Goal: Obtain resource: Obtain resource

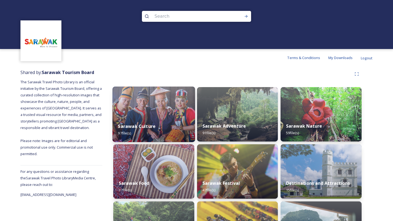
click at [157, 129] on div "Sarawak Culture 97 file(s)" at bounding box center [153, 130] width 83 height 25
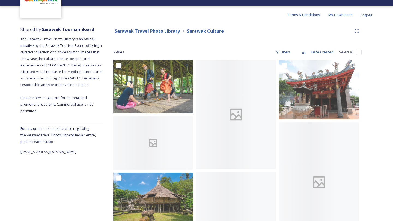
scroll to position [45, 0]
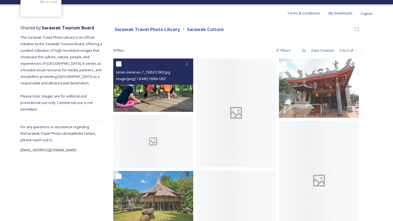
click at [163, 96] on img at bounding box center [153, 85] width 80 height 53
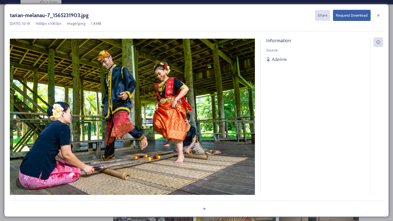
click at [163, 96] on img at bounding box center [132, 120] width 245 height 163
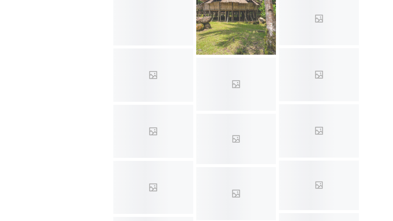
scroll to position [557, 0]
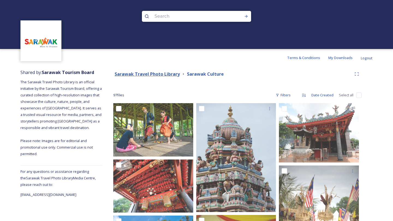
click at [141, 75] on strong "Sarawak Travel Photo Library" at bounding box center [147, 74] width 65 height 6
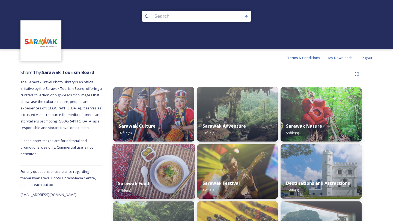
scroll to position [98, 0]
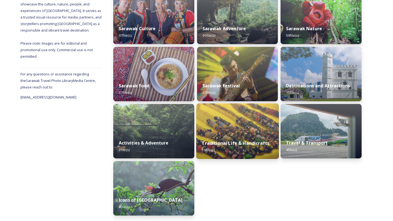
click at [241, 145] on strong "Traditional Life & Handicrafts" at bounding box center [236, 143] width 68 height 6
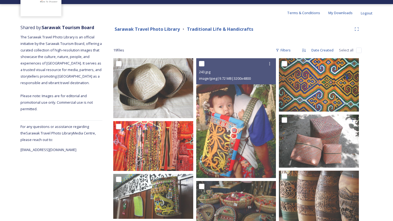
scroll to position [46, 0]
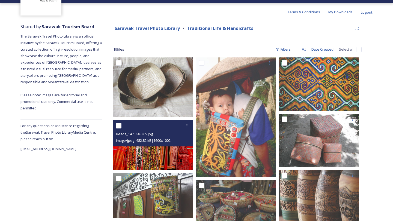
click at [150, 150] on img at bounding box center [153, 146] width 80 height 50
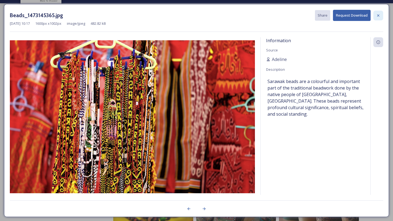
click at [379, 13] on icon at bounding box center [378, 15] width 4 height 4
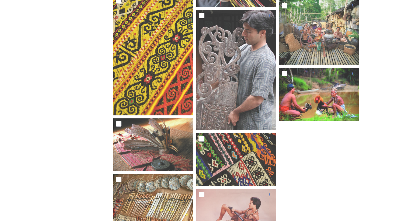
scroll to position [327, 0]
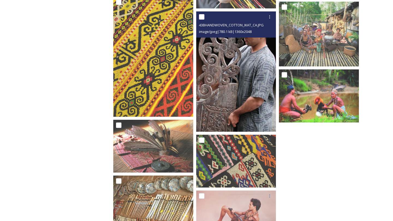
click at [251, 103] on img at bounding box center [236, 71] width 80 height 120
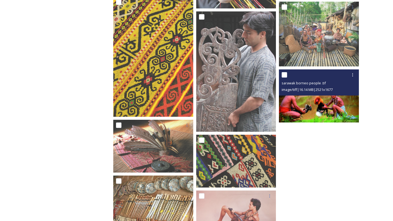
click at [352, 114] on img at bounding box center [319, 96] width 80 height 53
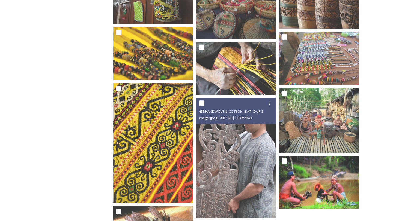
scroll to position [241, 0]
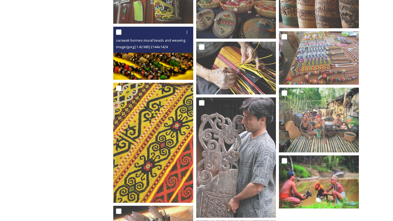
click at [162, 63] on img at bounding box center [153, 53] width 80 height 53
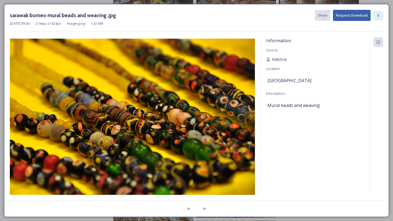
click at [379, 14] on icon at bounding box center [378, 15] width 4 height 4
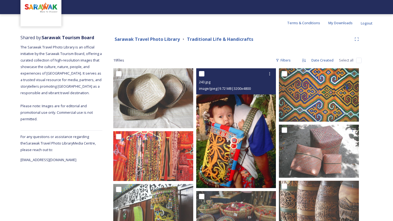
scroll to position [32, 0]
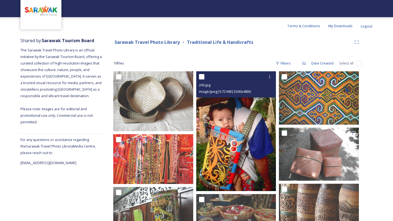
click at [258, 142] on img at bounding box center [236, 131] width 80 height 120
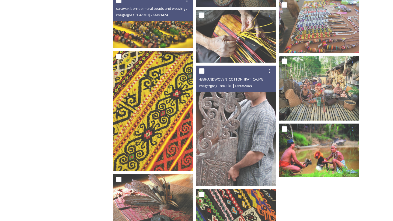
scroll to position [274, 0]
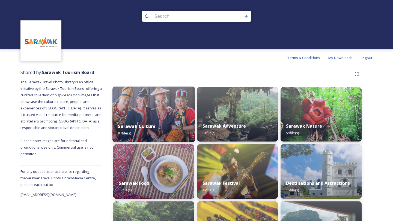
click at [156, 134] on div "Sarawak Culture 97 file(s)" at bounding box center [153, 130] width 83 height 25
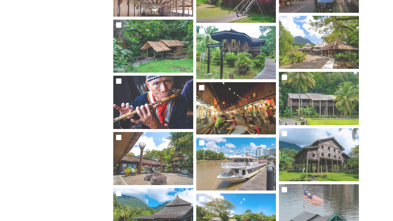
scroll to position [836, 0]
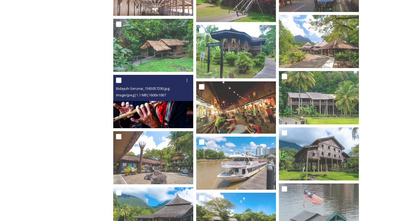
click at [160, 108] on img at bounding box center [153, 101] width 80 height 53
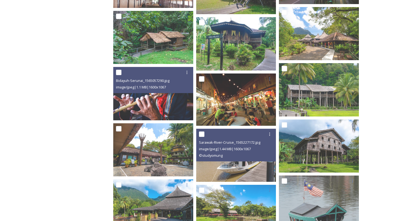
scroll to position [845, 0]
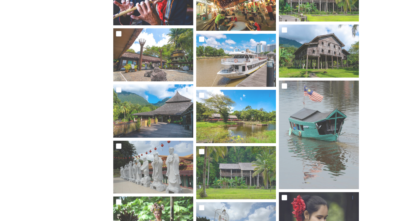
scroll to position [940, 0]
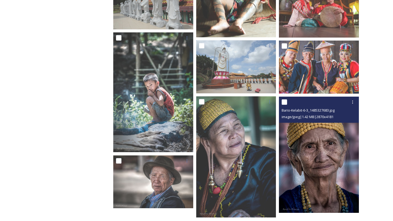
scroll to position [2088, 0]
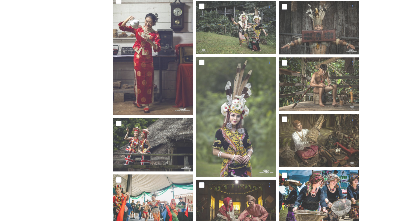
scroll to position [1366, 0]
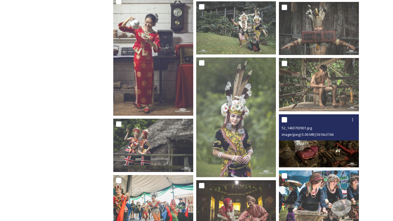
click at [320, 150] on img at bounding box center [319, 141] width 80 height 53
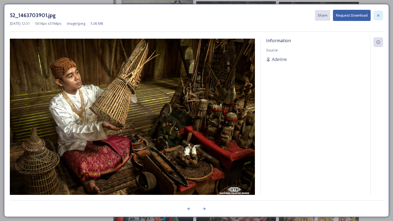
click at [379, 12] on div at bounding box center [378, 16] width 10 height 10
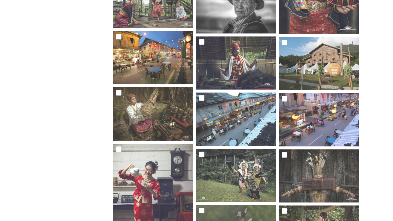
scroll to position [1175, 0]
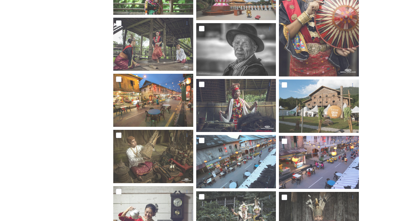
click at [374, 30] on div "Shared by: Sarawak Tourism Board The Sarawak Travel Photo Library is an officia…" at bounding box center [196, 12] width 393 height 2243
click at [382, 25] on div "Shared by: Sarawak Tourism Board The Sarawak Travel Photo Library is an officia…" at bounding box center [196, 12] width 393 height 2243
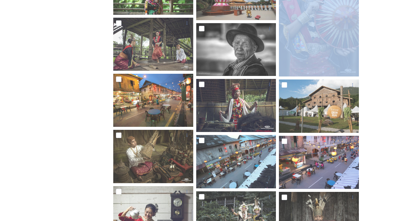
click at [382, 25] on div "Shared by: Sarawak Tourism Board The Sarawak Travel Photo Library is an officia…" at bounding box center [196, 12] width 393 height 2243
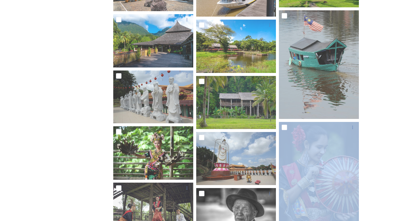
scroll to position [1007, 0]
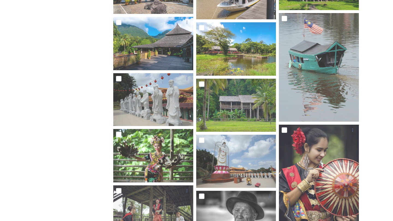
click at [372, 73] on div "Shared by: Sarawak Tourism Board The Sarawak Travel Photo Library is an officia…" at bounding box center [196, 180] width 393 height 2243
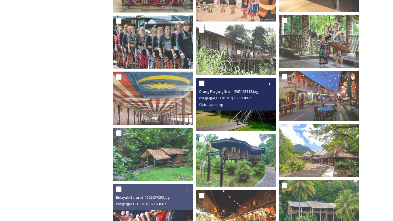
scroll to position [725, 0]
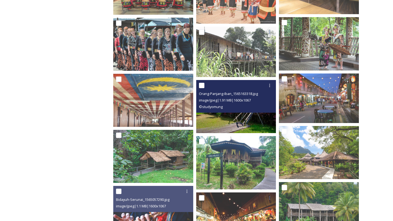
click at [254, 115] on img at bounding box center [236, 106] width 80 height 53
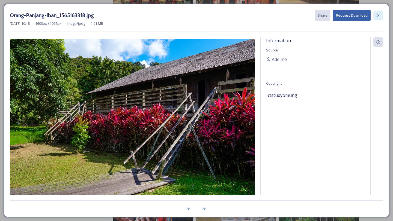
click at [378, 17] on div at bounding box center [378, 16] width 10 height 10
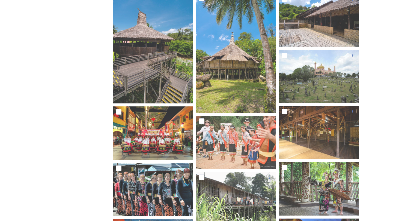
scroll to position [578, 0]
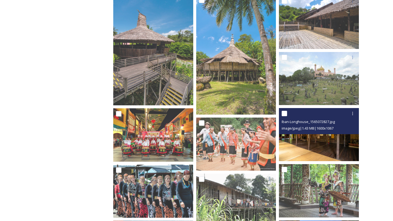
click at [337, 138] on img at bounding box center [319, 134] width 80 height 53
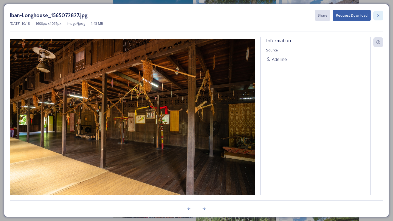
click at [377, 16] on icon at bounding box center [378, 15] width 4 height 4
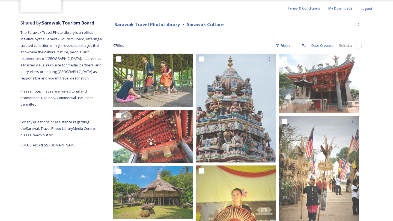
scroll to position [0, 0]
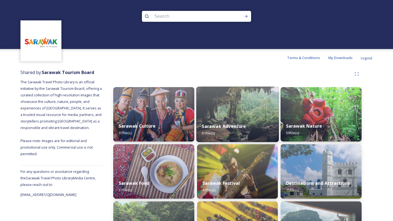
click at [245, 111] on img at bounding box center [237, 115] width 83 height 56
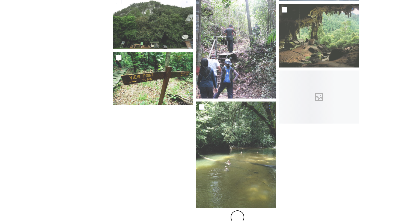
scroll to position [465, 0]
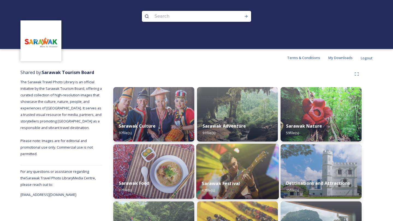
click at [232, 179] on div "Sarawak Festival 47 file(s)" at bounding box center [237, 187] width 83 height 25
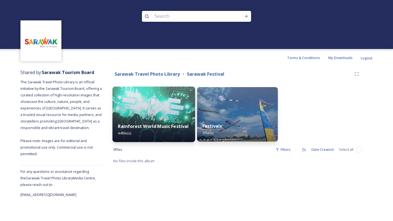
click at [170, 130] on div "Rainforest World Music Festival 44 file(s)" at bounding box center [153, 130] width 83 height 25
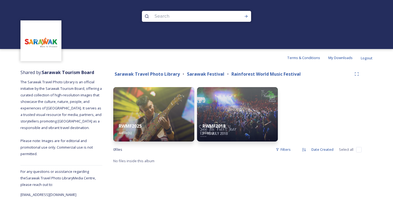
click at [170, 130] on div "RWMF2025 44 file(s)" at bounding box center [153, 130] width 81 height 24
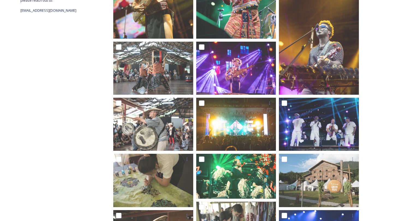
scroll to position [182, 0]
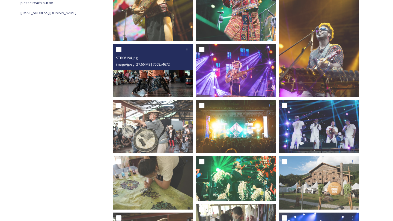
click at [144, 82] on img at bounding box center [153, 70] width 80 height 53
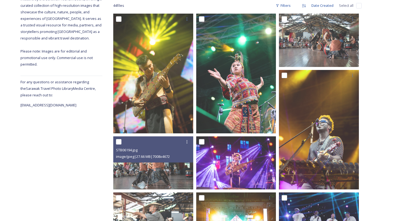
scroll to position [89, 0]
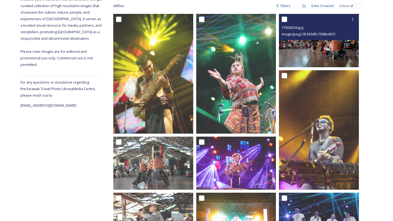
click at [323, 52] on img at bounding box center [319, 40] width 80 height 53
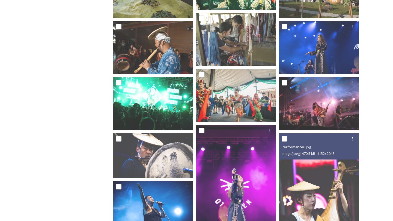
scroll to position [377, 0]
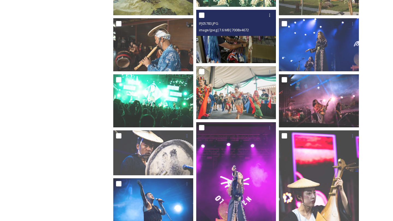
click at [231, 54] on img at bounding box center [236, 36] width 80 height 53
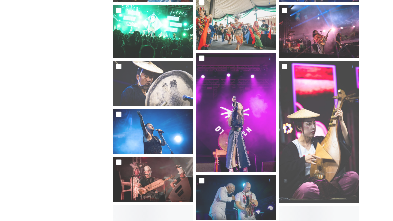
scroll to position [447, 0]
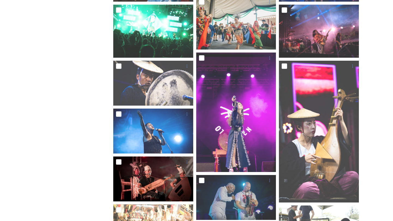
click at [159, 198] on img at bounding box center [153, 179] width 80 height 45
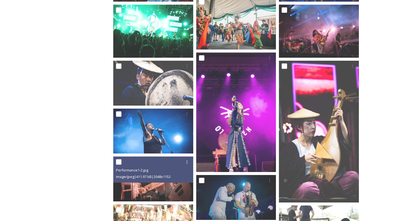
click at [62, 143] on div "Shared by: Sarawak Tourism Board The Sarawak Travel Photo Library is an officia…" at bounding box center [61, 156] width 82 height 1072
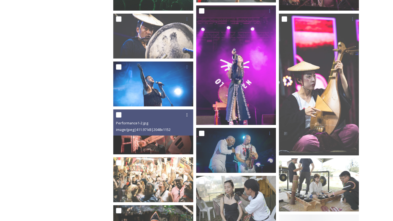
scroll to position [498, 0]
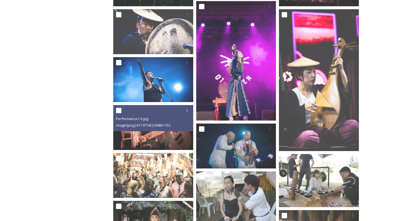
click at [383, 83] on div "Shared by: Sarawak Tourism Board The Sarawak Travel Photo Library is an officia…" at bounding box center [196, 104] width 393 height 1072
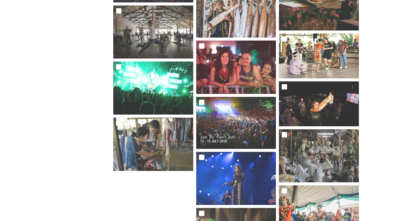
scroll to position [802, 0]
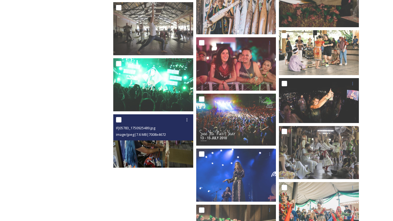
click at [152, 149] on img at bounding box center [153, 141] width 80 height 53
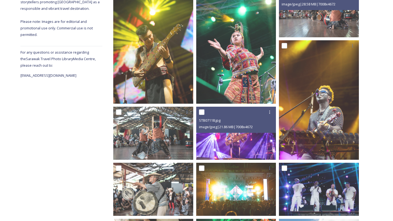
scroll to position [0, 0]
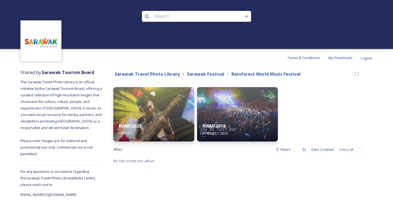
click at [305, 136] on div at bounding box center [320, 114] width 81 height 55
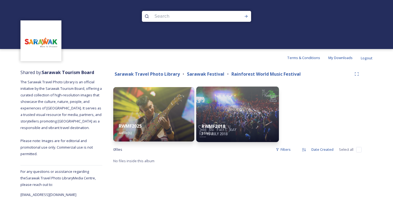
click at [242, 132] on div "RWMF2018 3 file(s)" at bounding box center [237, 130] width 83 height 25
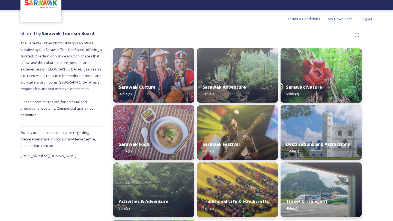
scroll to position [40, 0]
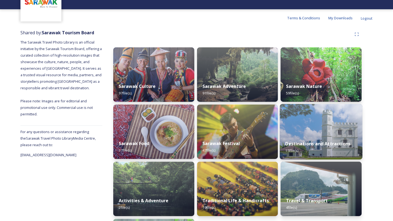
click at [298, 148] on div "Destinations and Attractions 15 file(s)" at bounding box center [321, 147] width 83 height 25
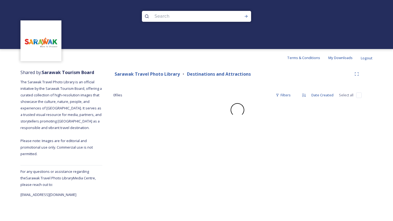
click at [363, 82] on div "Sarawak Travel Photo Library Destinations and Attractions 0 file s Filters Date…" at bounding box center [237, 133] width 270 height 132
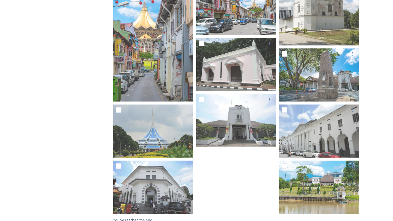
scroll to position [239, 0]
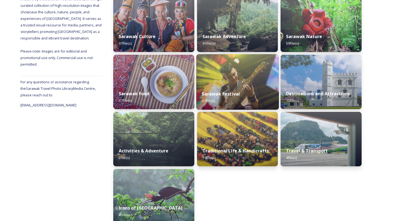
scroll to position [90, 0]
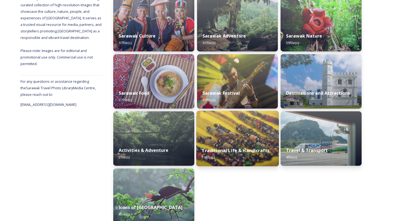
click at [235, 151] on strong "Traditional Life & Handicrafts" at bounding box center [236, 151] width 68 height 6
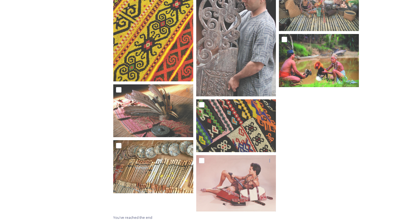
scroll to position [365, 0]
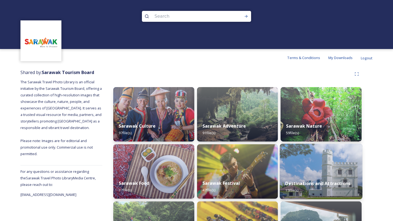
scroll to position [98, 0]
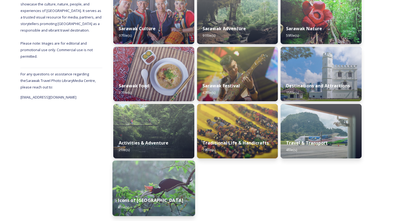
click at [152, 192] on img at bounding box center [153, 189] width 83 height 56
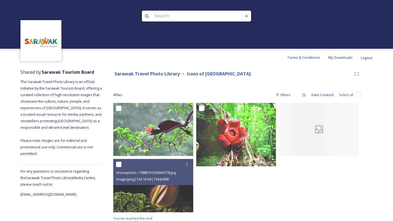
scroll to position [3, 0]
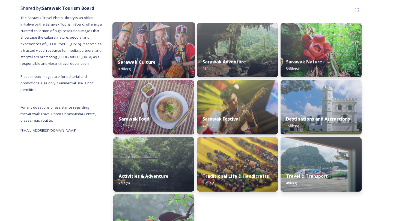
scroll to position [98, 0]
